Goal: Task Accomplishment & Management: Use online tool/utility

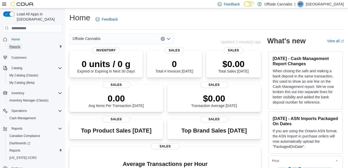
click at [14, 45] on span "Reports" at bounding box center [14, 47] width 11 height 6
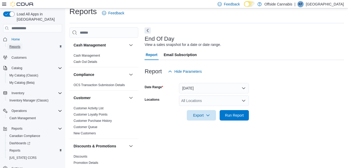
scroll to position [12, 0]
click at [239, 95] on div "All Locations" at bounding box center [214, 100] width 70 height 10
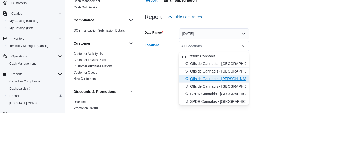
click at [231, 131] on span "Offside Cannabis - [PERSON_NAME]" at bounding box center [220, 133] width 61 height 5
click at [273, 112] on form "Date Range [DATE] Locations Offside [GEOGRAPHIC_DATA] - [GEOGRAPHIC_DATA][PERSO…" at bounding box center [243, 99] width 199 height 44
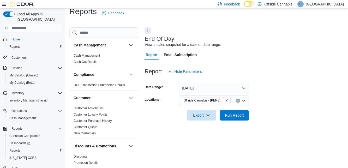
click at [234, 113] on span "Run Report" at bounding box center [234, 115] width 19 height 5
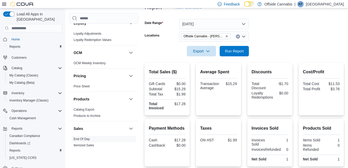
scroll to position [98, 0]
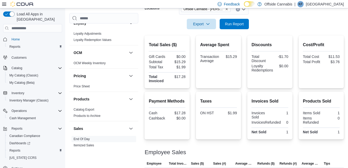
click at [233, 34] on div at bounding box center [243, 32] width 199 height 6
click at [239, 26] on span "Run Report" at bounding box center [234, 23] width 19 height 5
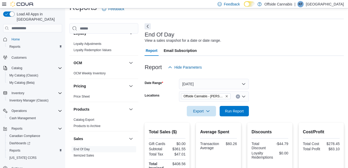
scroll to position [0, 0]
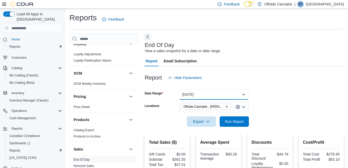
click at [239, 94] on button "[DATE]" at bounding box center [214, 94] width 70 height 10
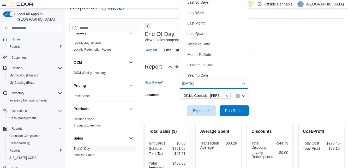
scroll to position [77, 0]
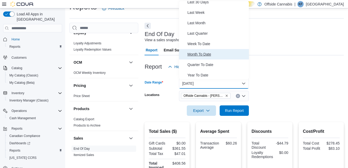
click at [204, 55] on span "Month To Date" at bounding box center [216, 54] width 59 height 6
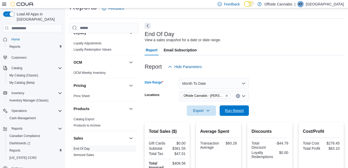
click at [236, 112] on span "Run Report" at bounding box center [234, 110] width 19 height 5
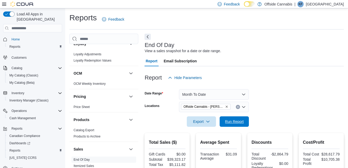
click at [238, 121] on span "Run Report" at bounding box center [234, 121] width 19 height 5
click at [238, 94] on button "Month To Date" at bounding box center [214, 94] width 70 height 10
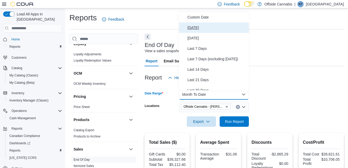
click at [192, 29] on span "[DATE]" at bounding box center [216, 28] width 59 height 6
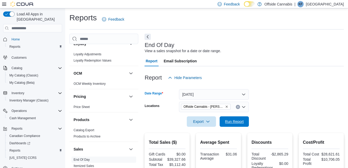
click at [242, 119] on span "Run Report" at bounding box center [234, 121] width 23 height 10
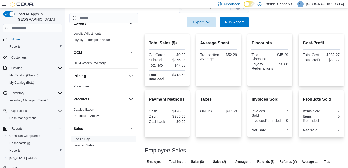
scroll to position [108, 0]
